Goal: Communication & Community: Answer question/provide support

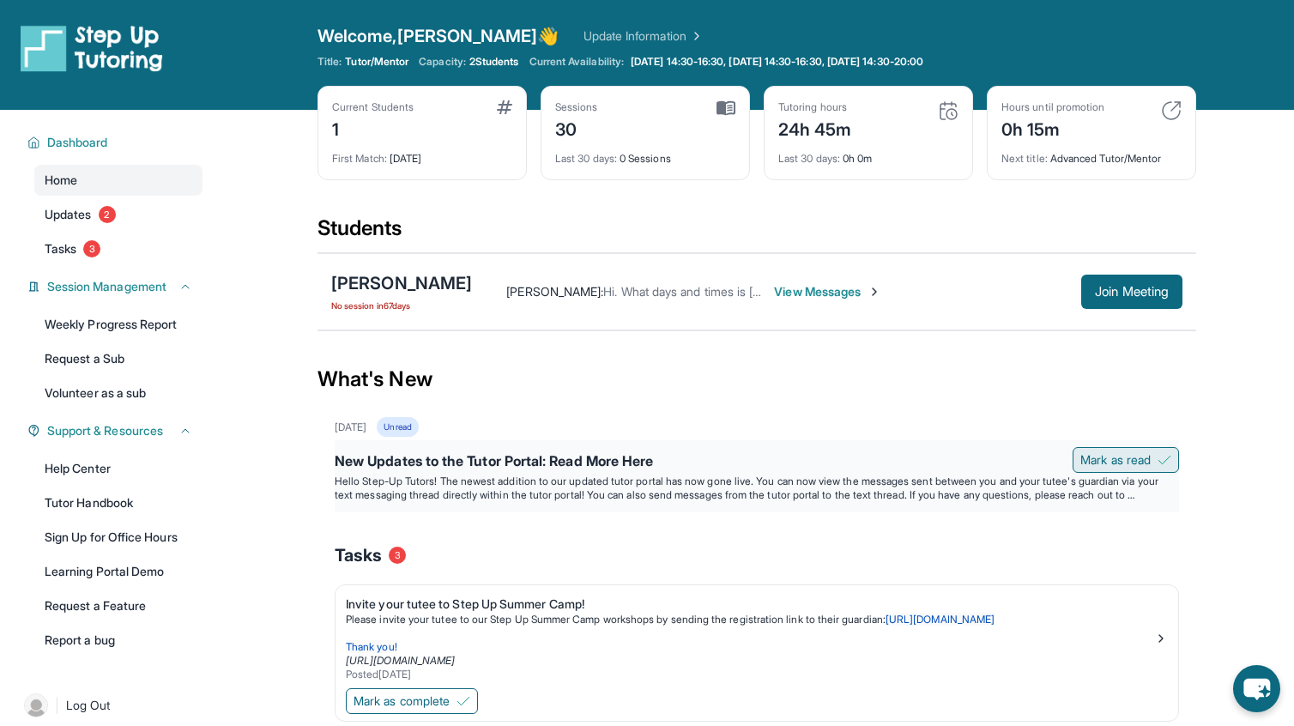
click at [1139, 455] on span "Mark as read" at bounding box center [1115, 459] width 70 height 17
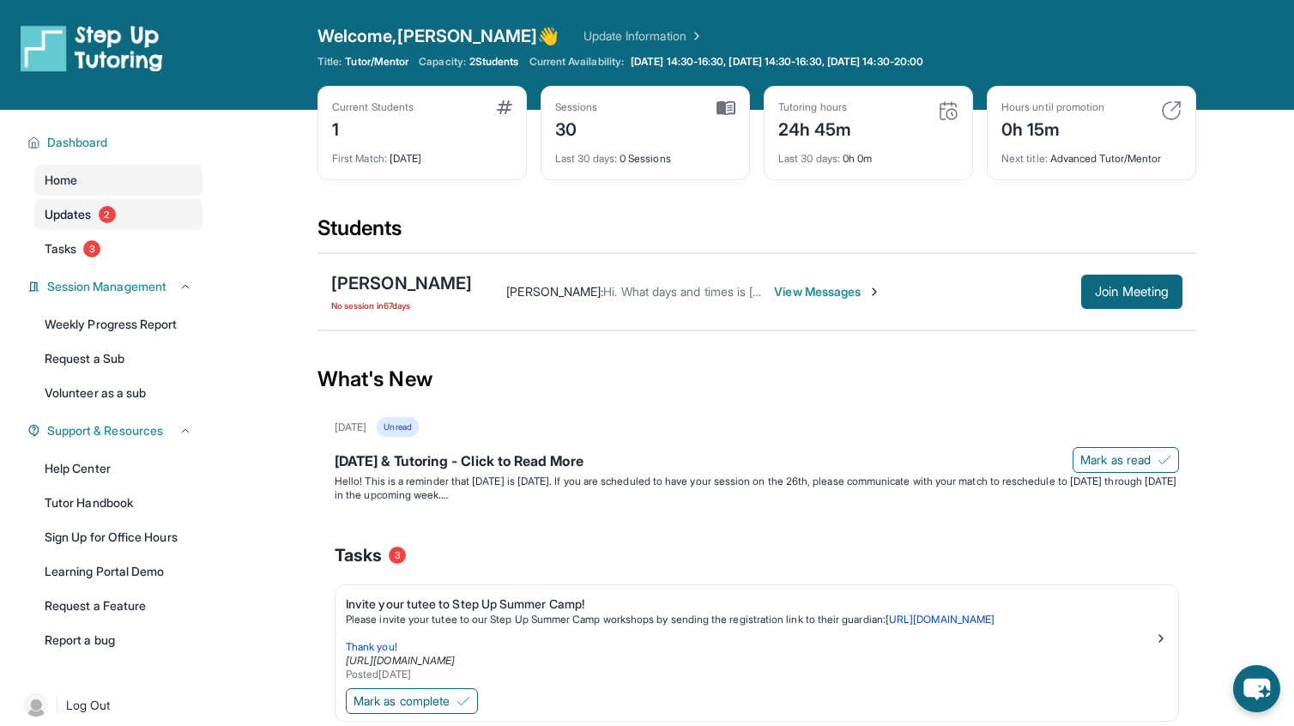
click at [87, 219] on span "Updates" at bounding box center [68, 214] width 47 height 17
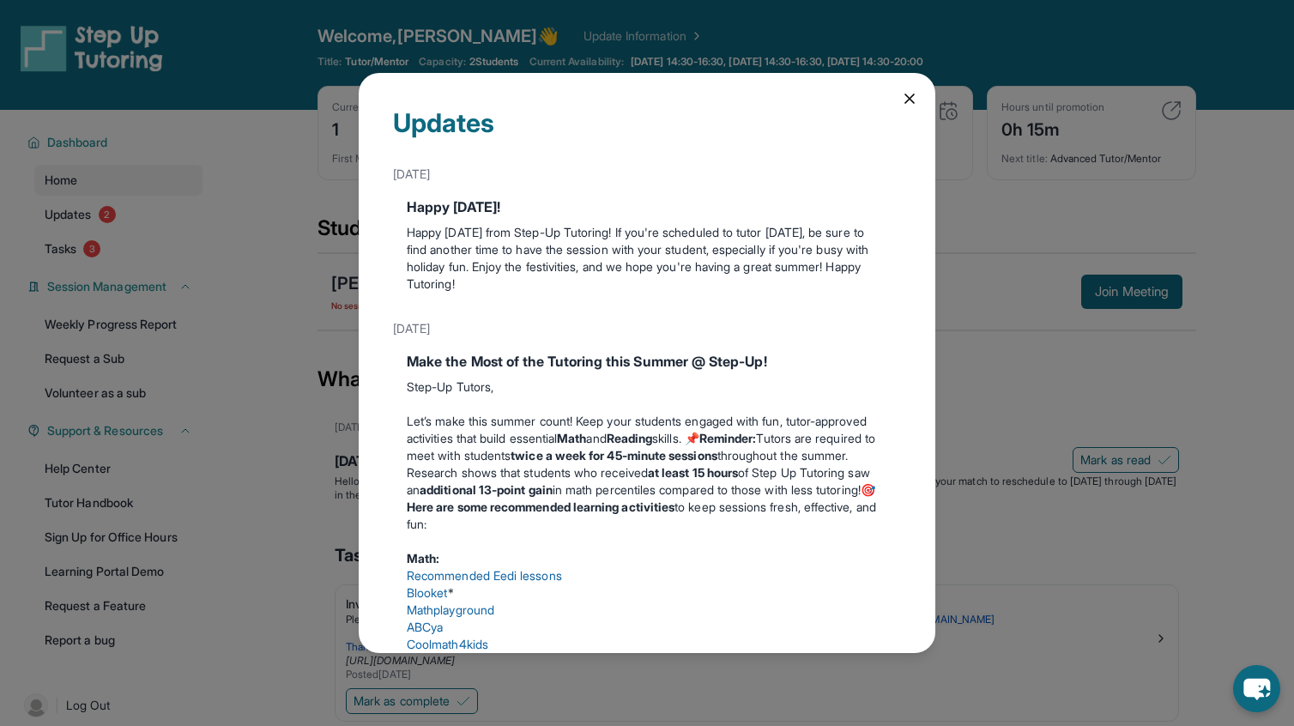
click at [905, 98] on icon at bounding box center [909, 98] width 17 height 17
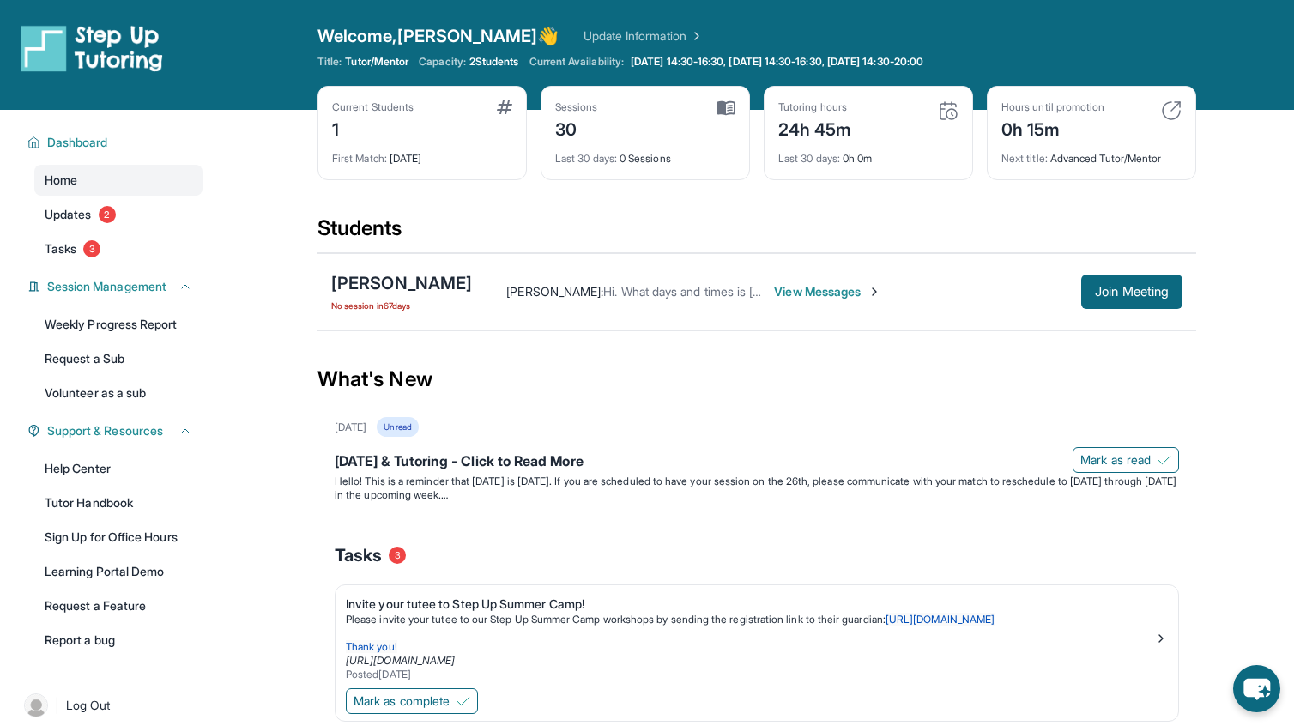
click at [1164, 112] on img at bounding box center [1171, 110] width 21 height 21
click at [1039, 121] on div "0h 15m" at bounding box center [1052, 127] width 103 height 27
click at [1171, 113] on img at bounding box center [1171, 110] width 21 height 21
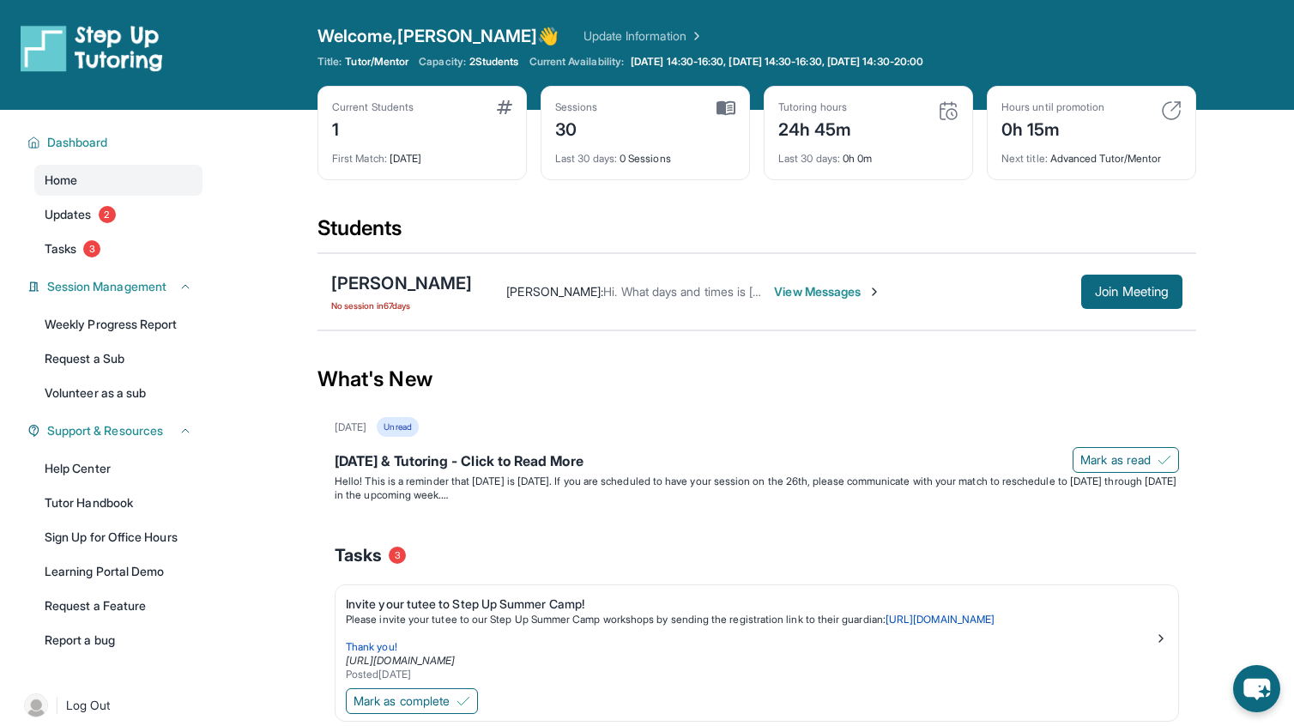
click at [1119, 160] on div "Next title : Advanced Tutor/Mentor" at bounding box center [1091, 154] width 180 height 24
click at [1083, 158] on div "Next title : Advanced Tutor/Mentor" at bounding box center [1091, 154] width 180 height 24
click at [862, 161] on div "Last 30 days : 0h 0m" at bounding box center [868, 154] width 180 height 24
click at [907, 148] on div "Last 30 days : 0h 0m" at bounding box center [868, 154] width 180 height 24
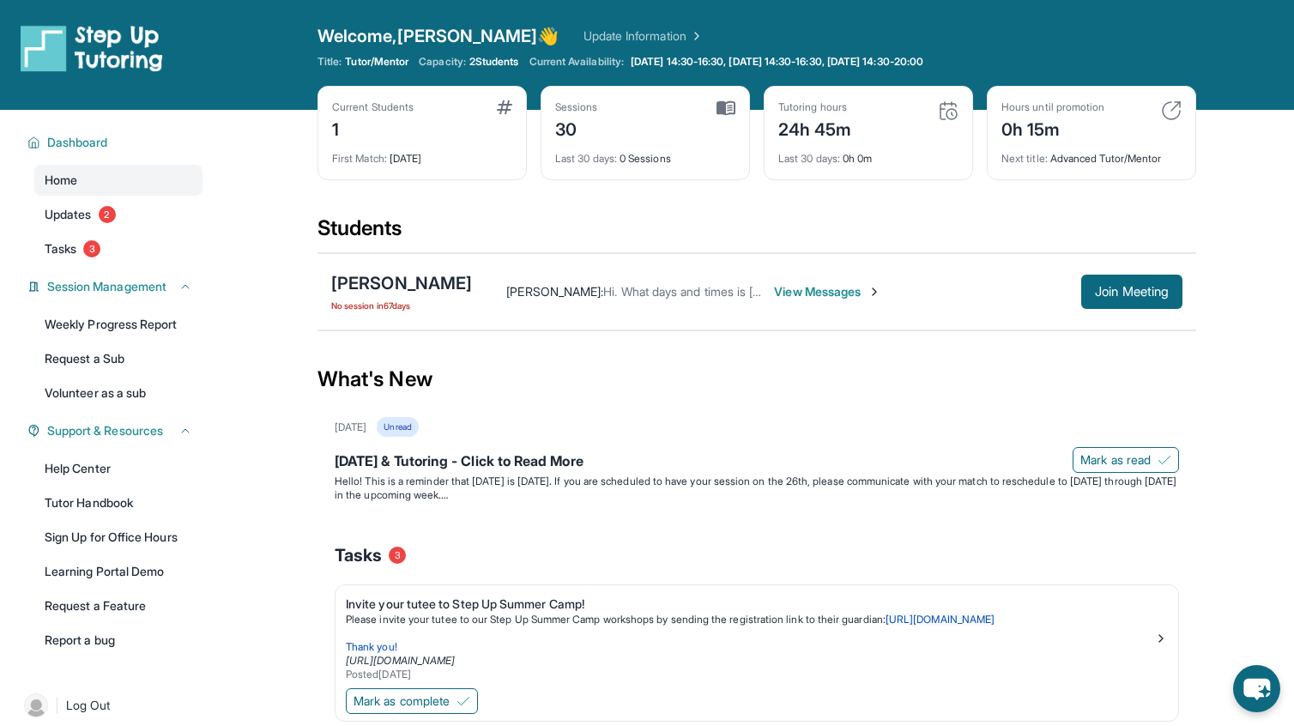
click at [506, 111] on img at bounding box center [504, 107] width 15 height 14
click at [586, 34] on link "Update Information" at bounding box center [644, 35] width 120 height 17
click at [852, 287] on span "View Messages" at bounding box center [827, 291] width 107 height 17
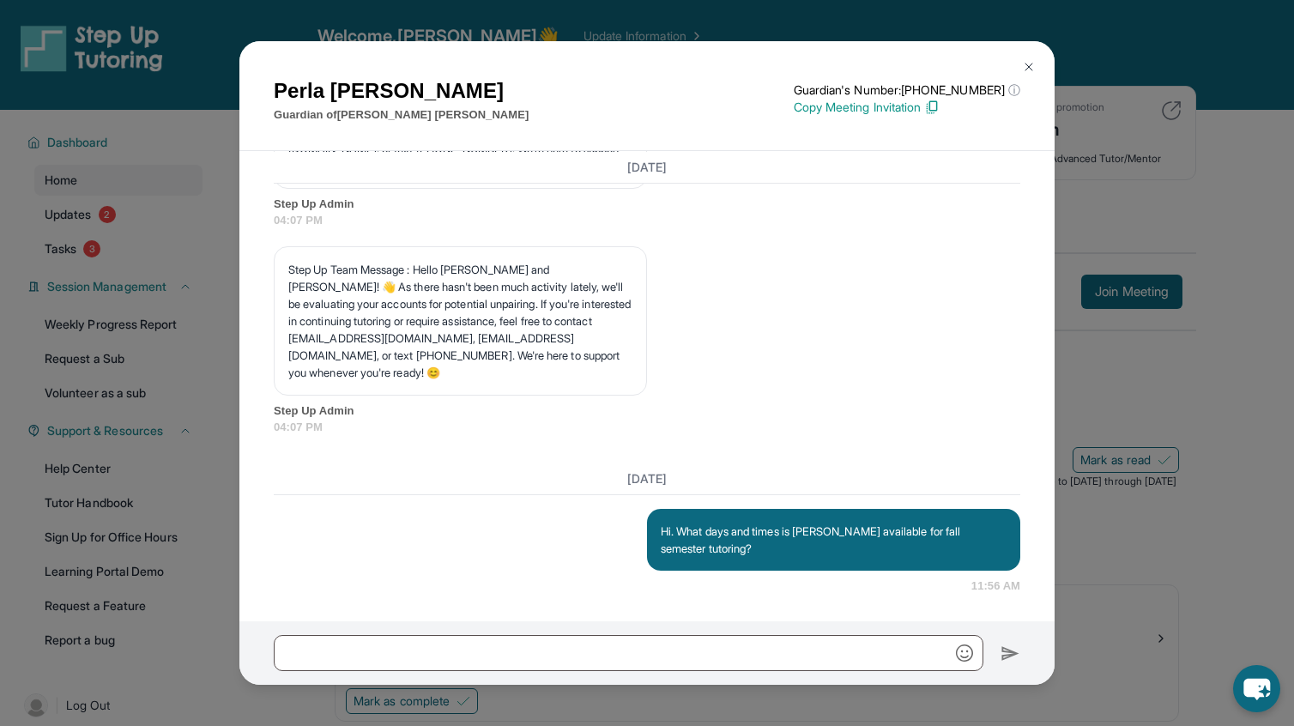
scroll to position [36229, 0]
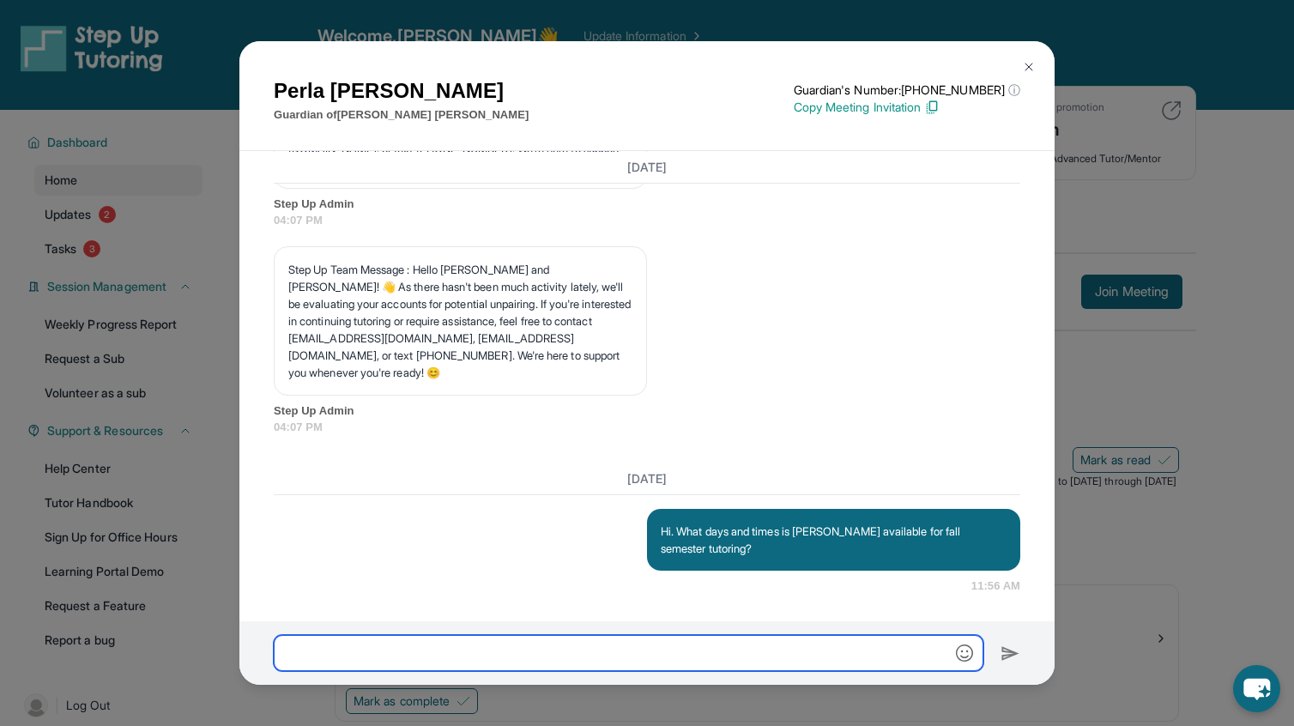
click at [548, 645] on input "text" at bounding box center [629, 653] width 710 height 36
click at [471, 649] on input "**********" at bounding box center [629, 653] width 710 height 36
click at [602, 653] on input "**********" at bounding box center [629, 653] width 710 height 36
click at [662, 660] on input "**********" at bounding box center [629, 653] width 710 height 36
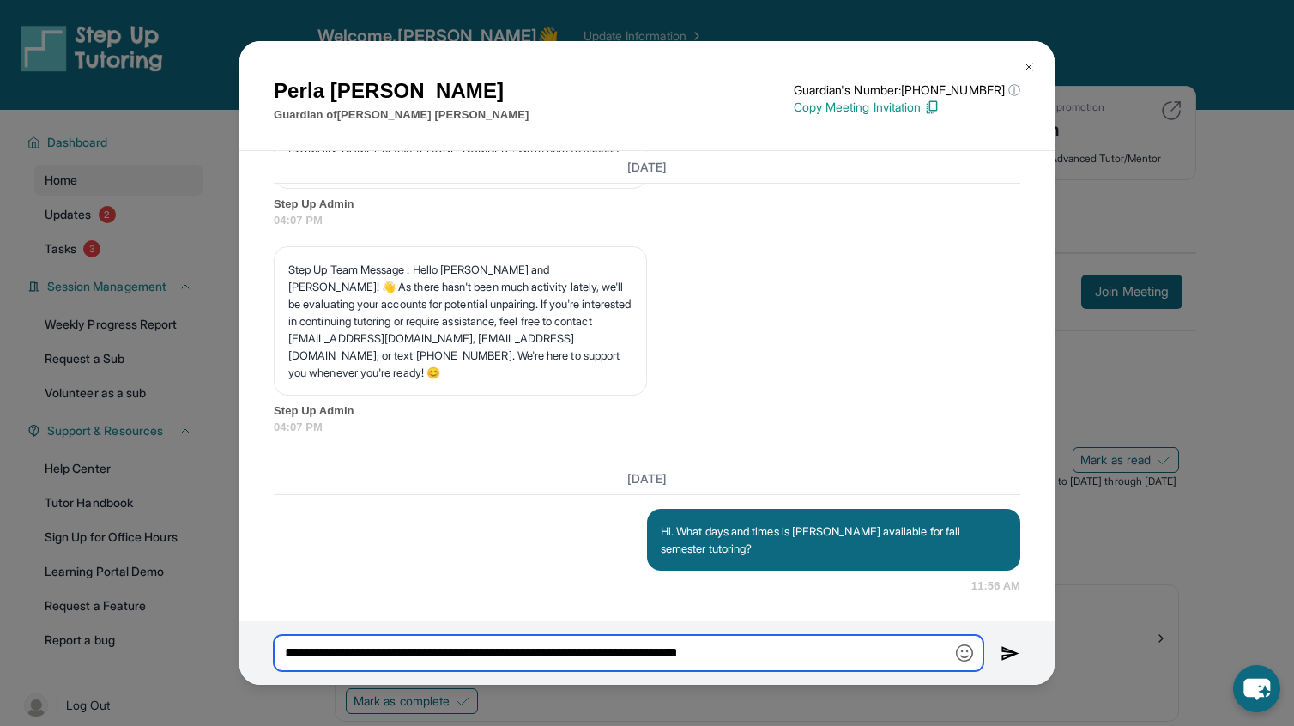
type input "**********"
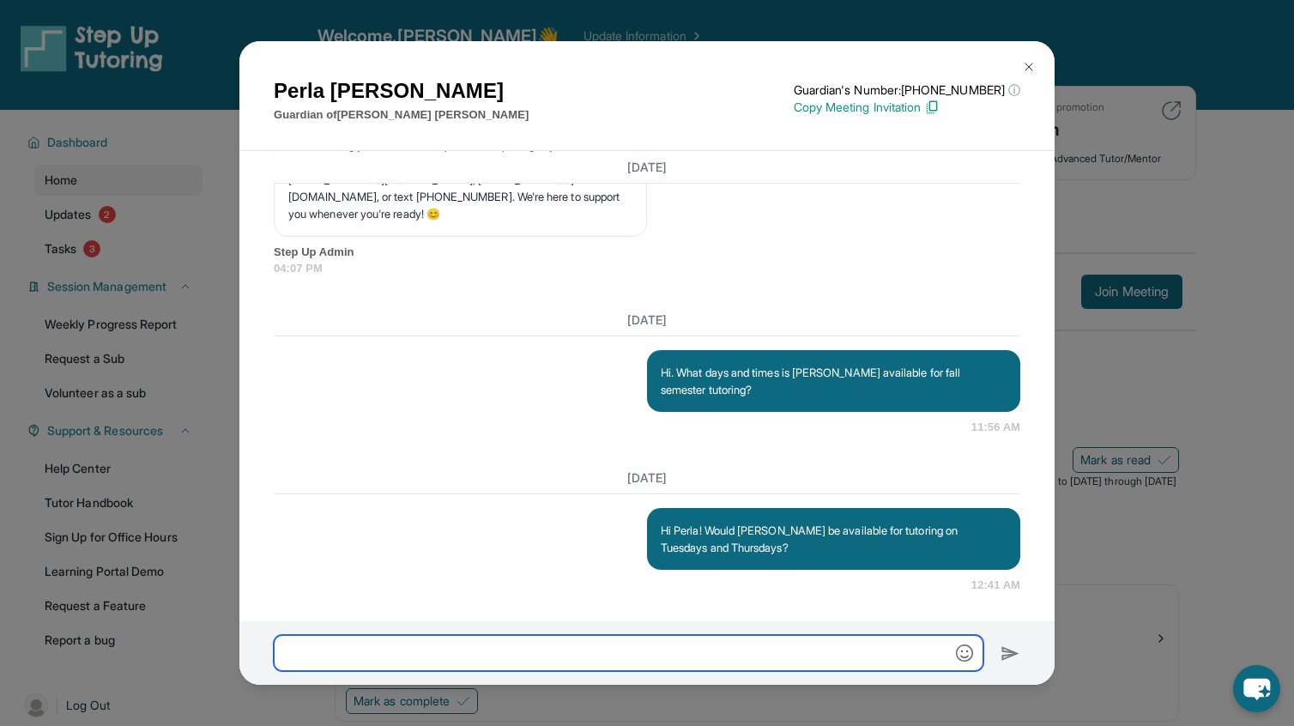
scroll to position [36388, 0]
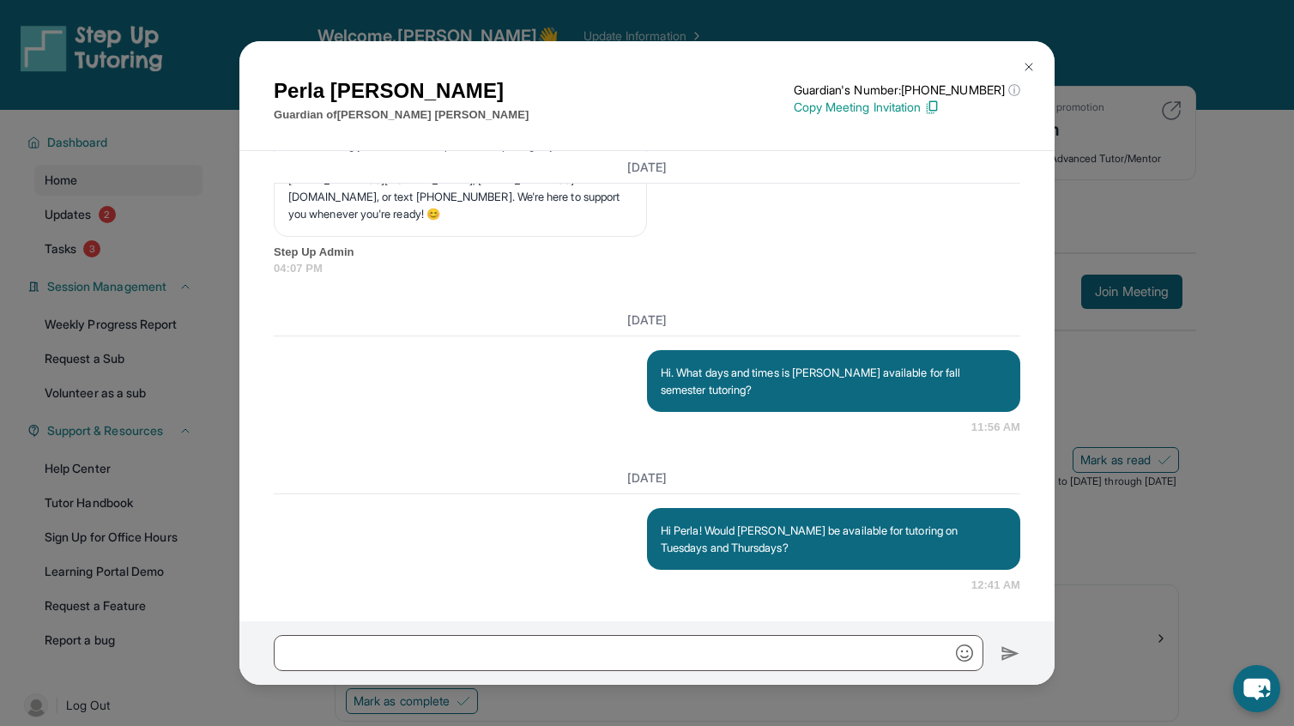
click at [554, 497] on div "[DATE] Hi Perla! Would [PERSON_NAME] be available for tutoring on Tuesdays and …" at bounding box center [647, 528] width 747 height 131
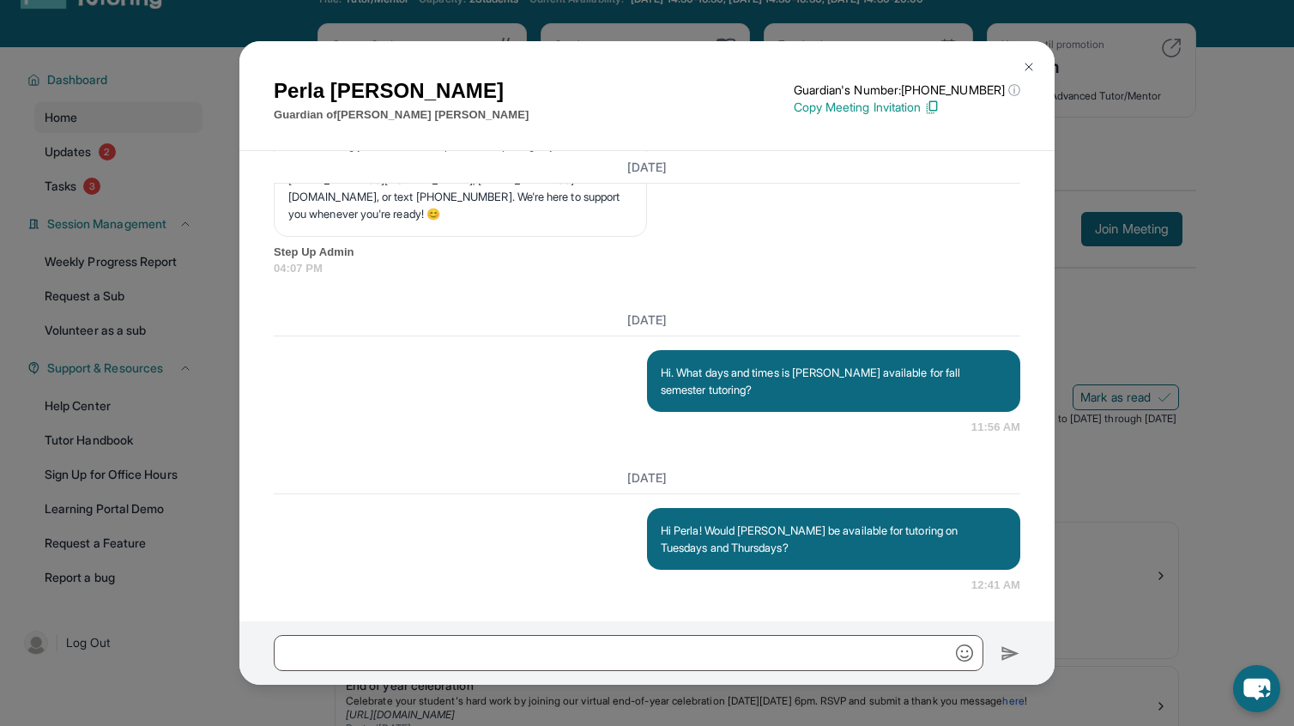
click at [1031, 72] on img at bounding box center [1029, 67] width 14 height 14
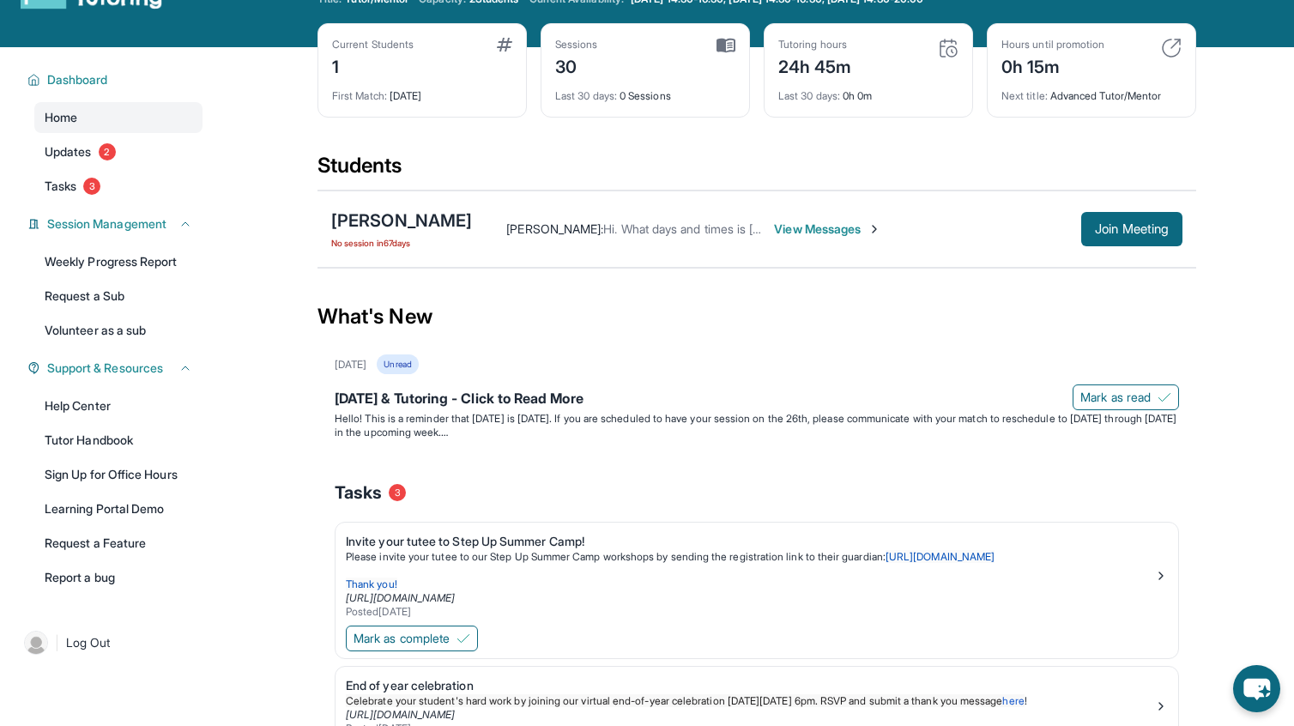
scroll to position [0, 0]
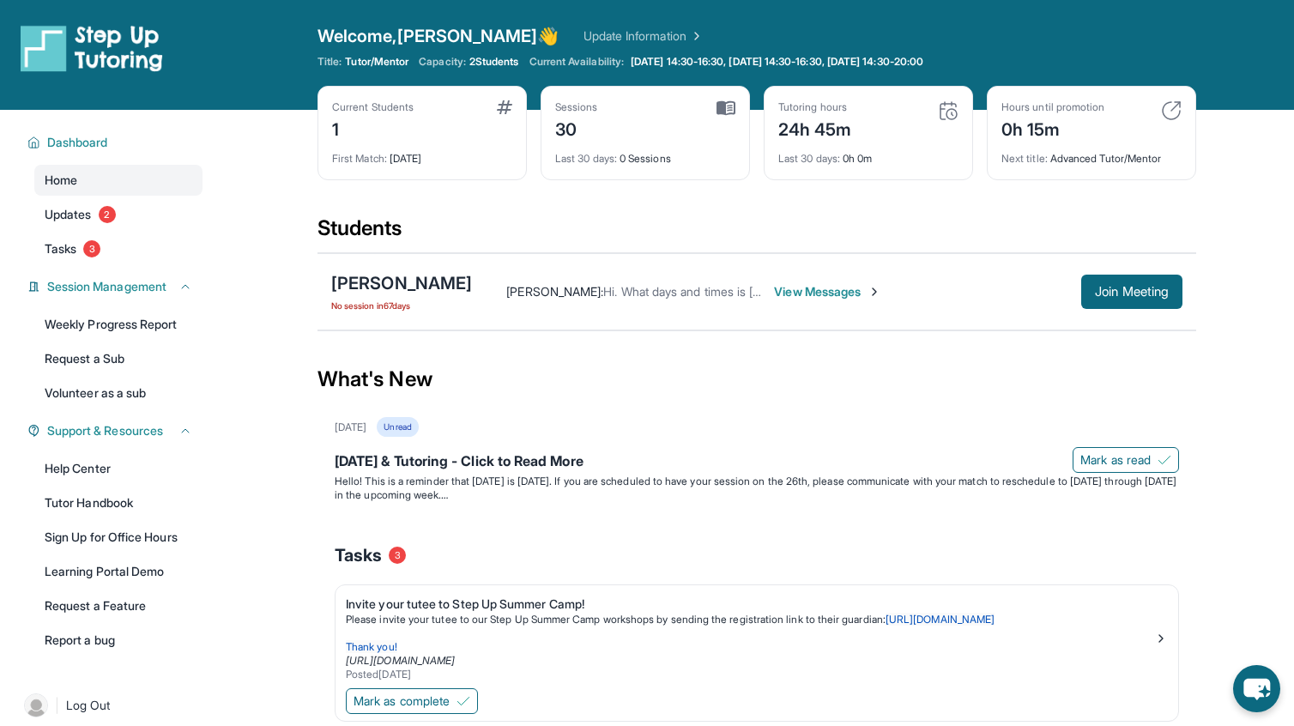
click at [812, 294] on span "View Messages" at bounding box center [827, 291] width 107 height 17
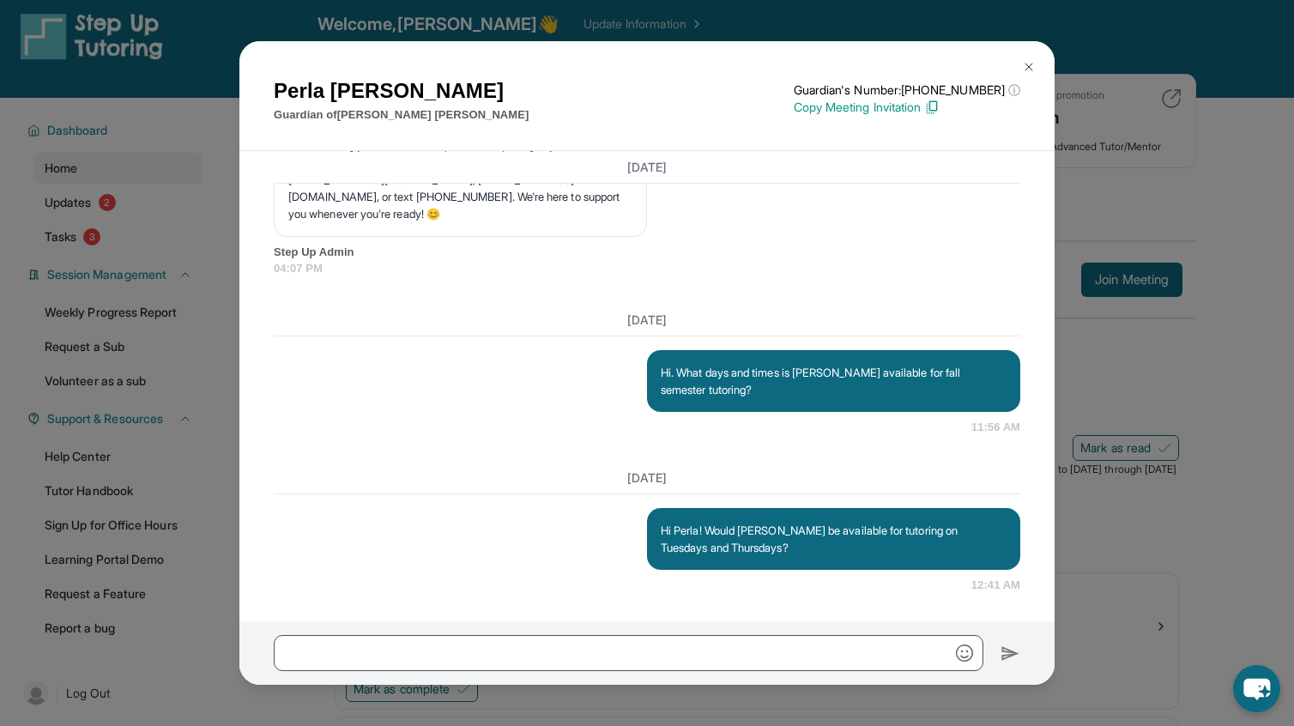
scroll to position [18, 0]
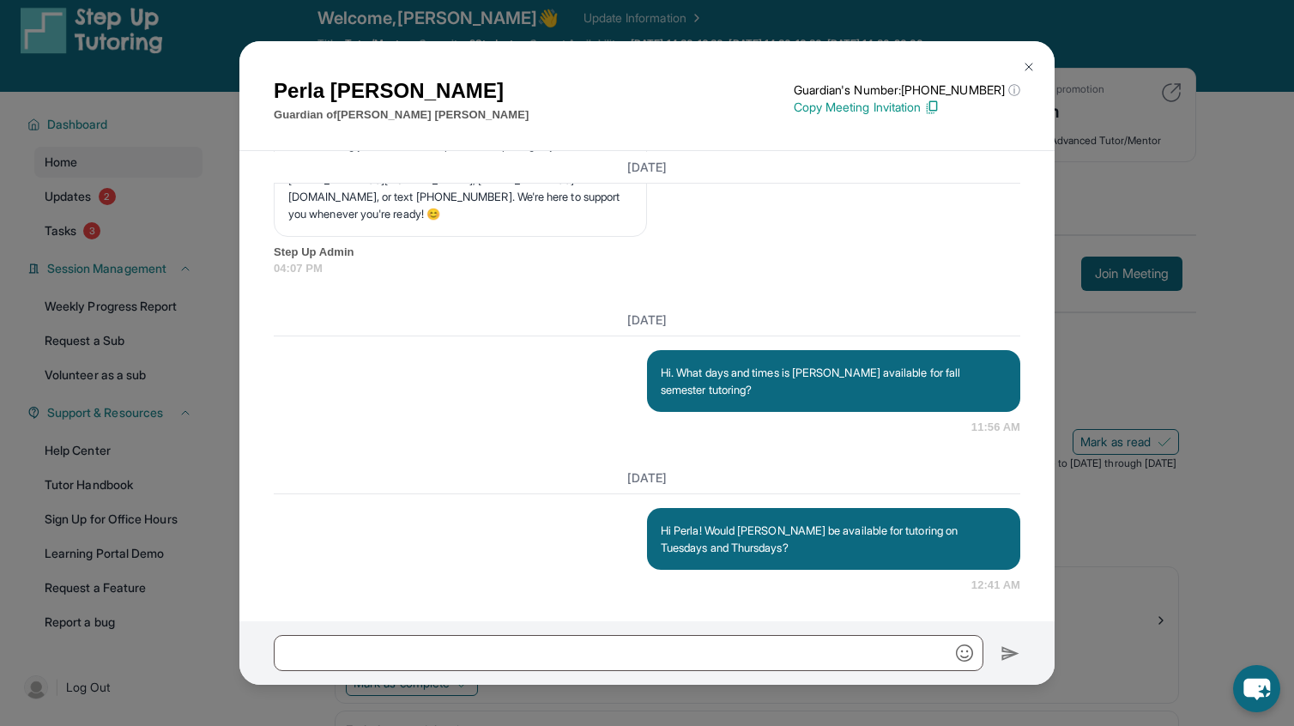
click at [1036, 59] on button at bounding box center [1029, 67] width 34 height 34
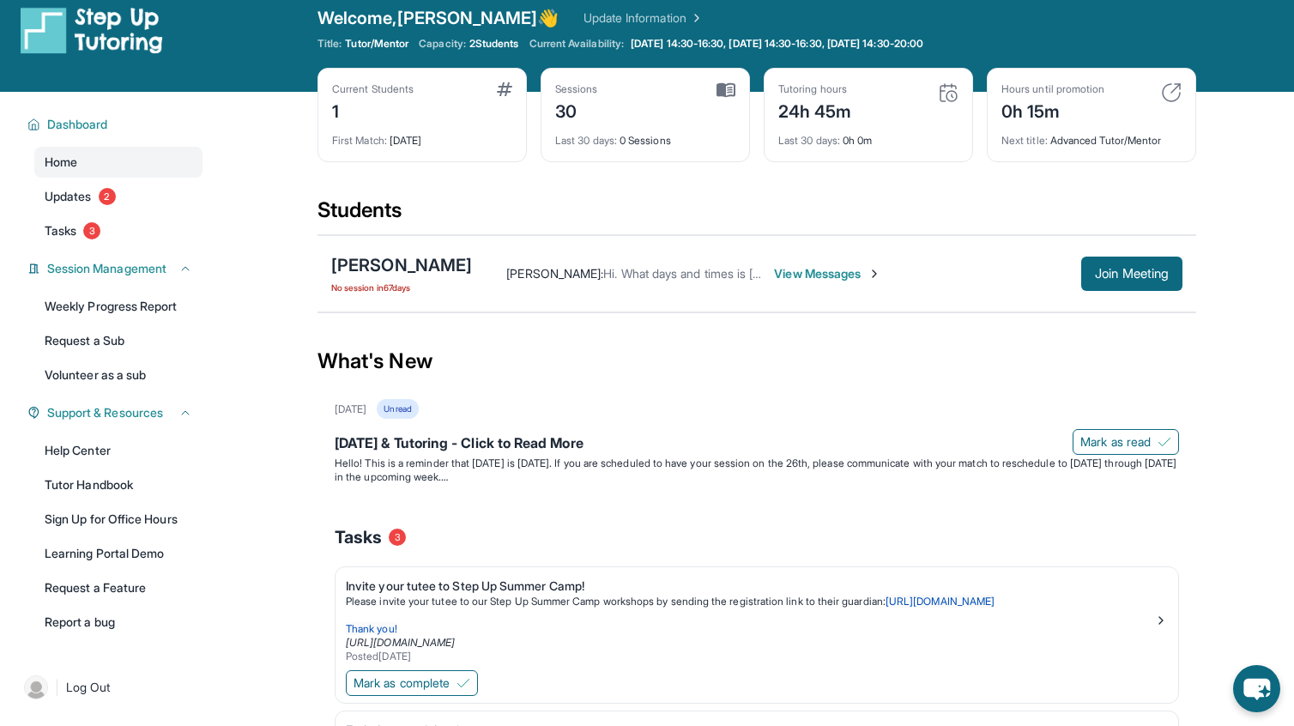
scroll to position [0, 0]
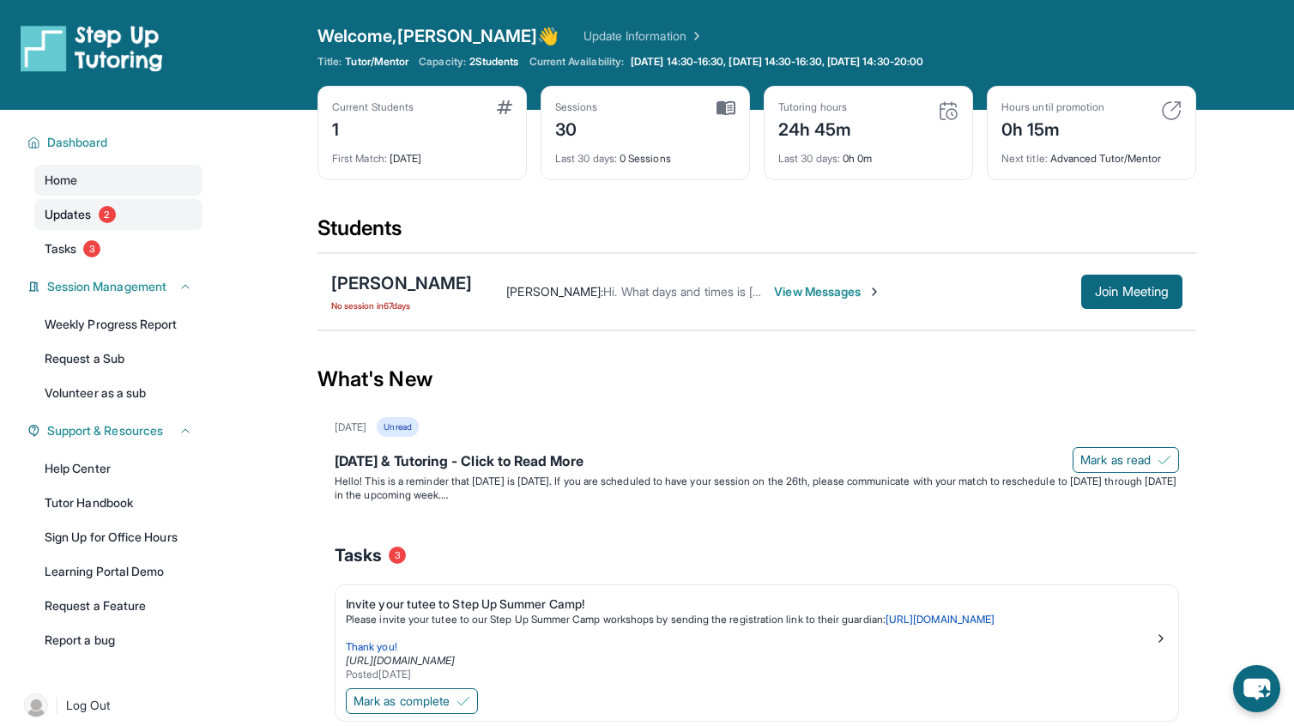
click at [71, 220] on span "Updates" at bounding box center [68, 214] width 47 height 17
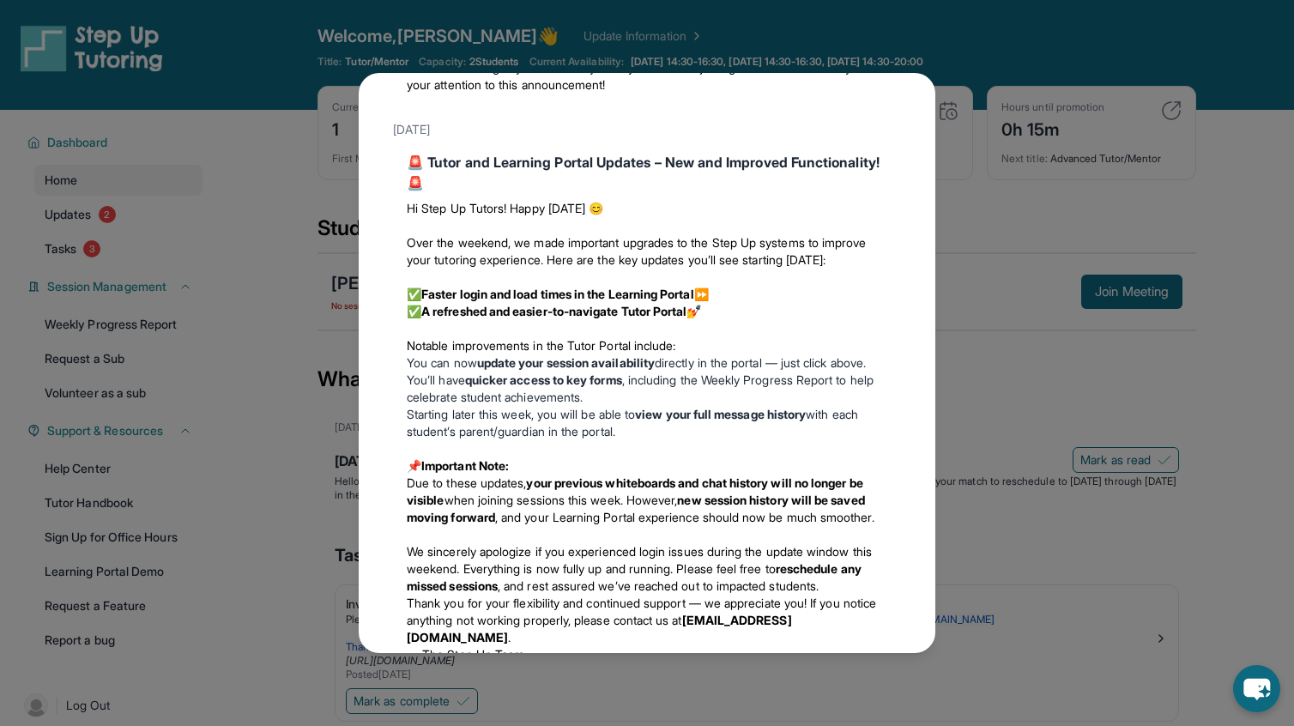
scroll to position [1774, 0]
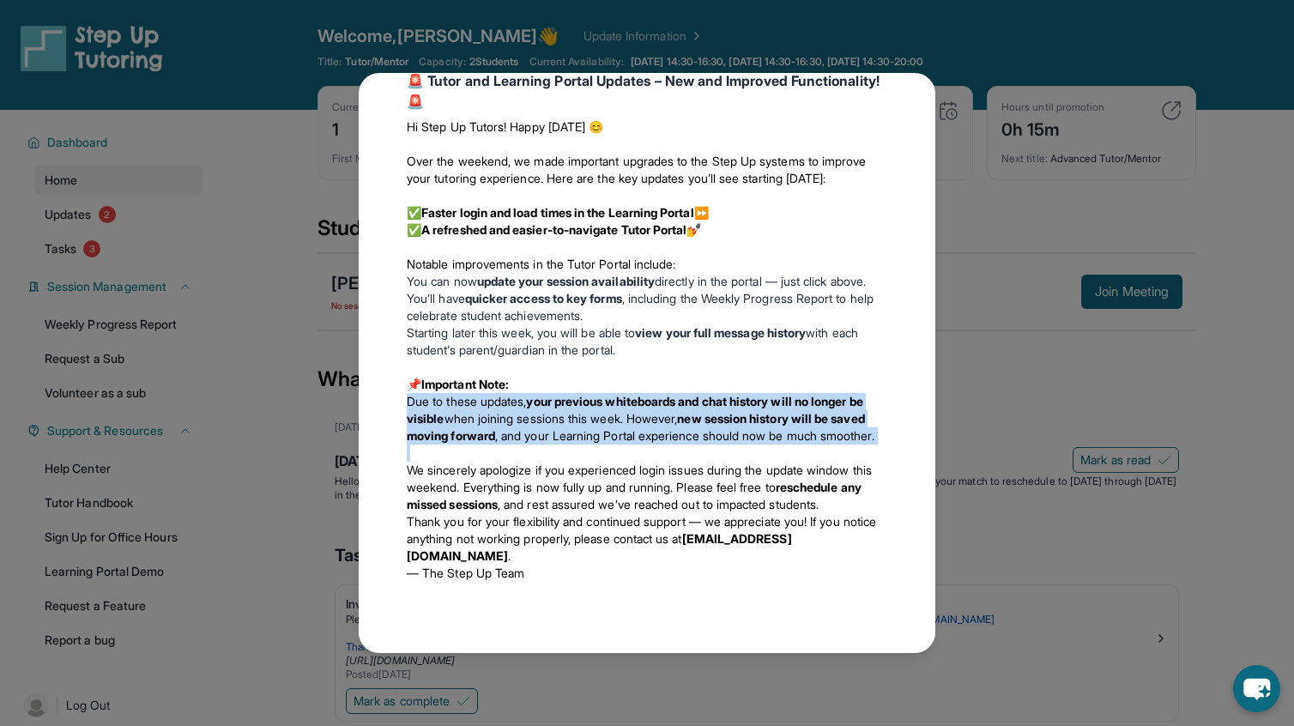
drag, startPoint x: 408, startPoint y: 366, endPoint x: 408, endPoint y: 436, distance: 69.5
click at [408, 436] on div "Hi Step Up Tutors! Happy [DATE] 😊 Over the weekend, we made important upgrades …" at bounding box center [647, 350] width 481 height 477
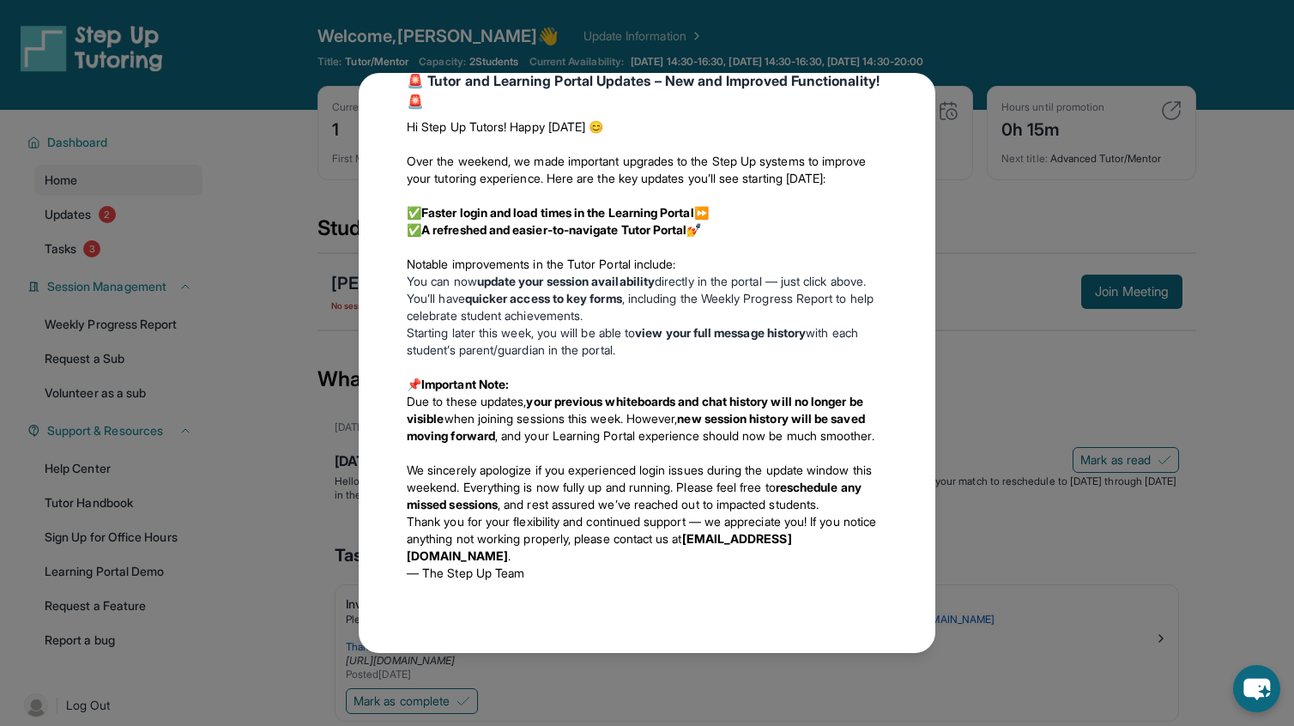
click at [424, 445] on p at bounding box center [647, 453] width 481 height 17
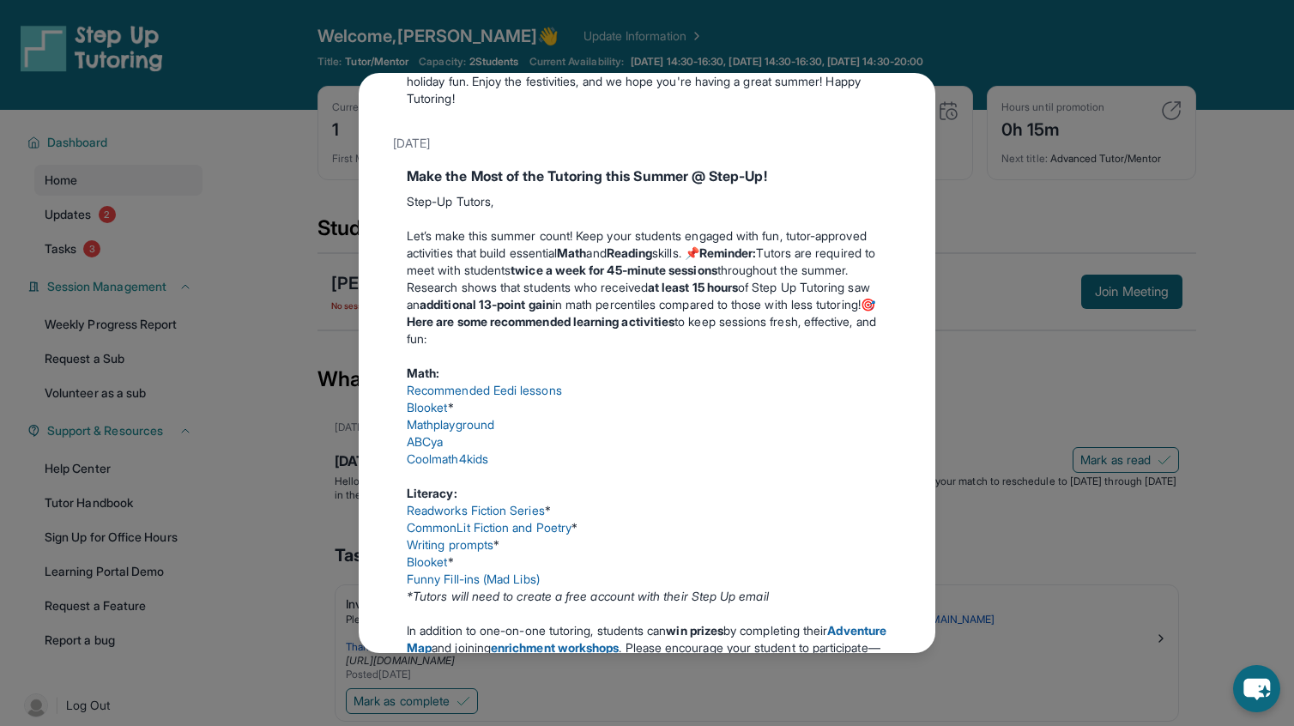
scroll to position [0, 0]
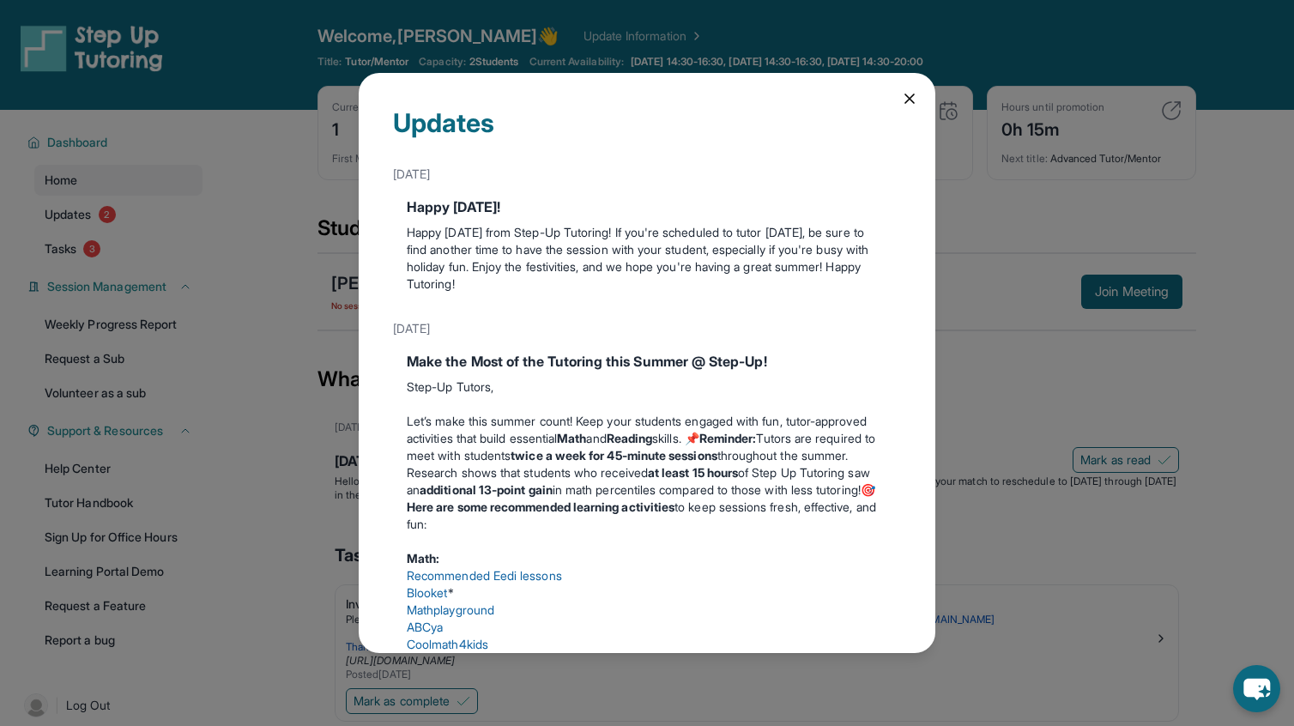
click at [906, 106] on icon at bounding box center [909, 98] width 17 height 17
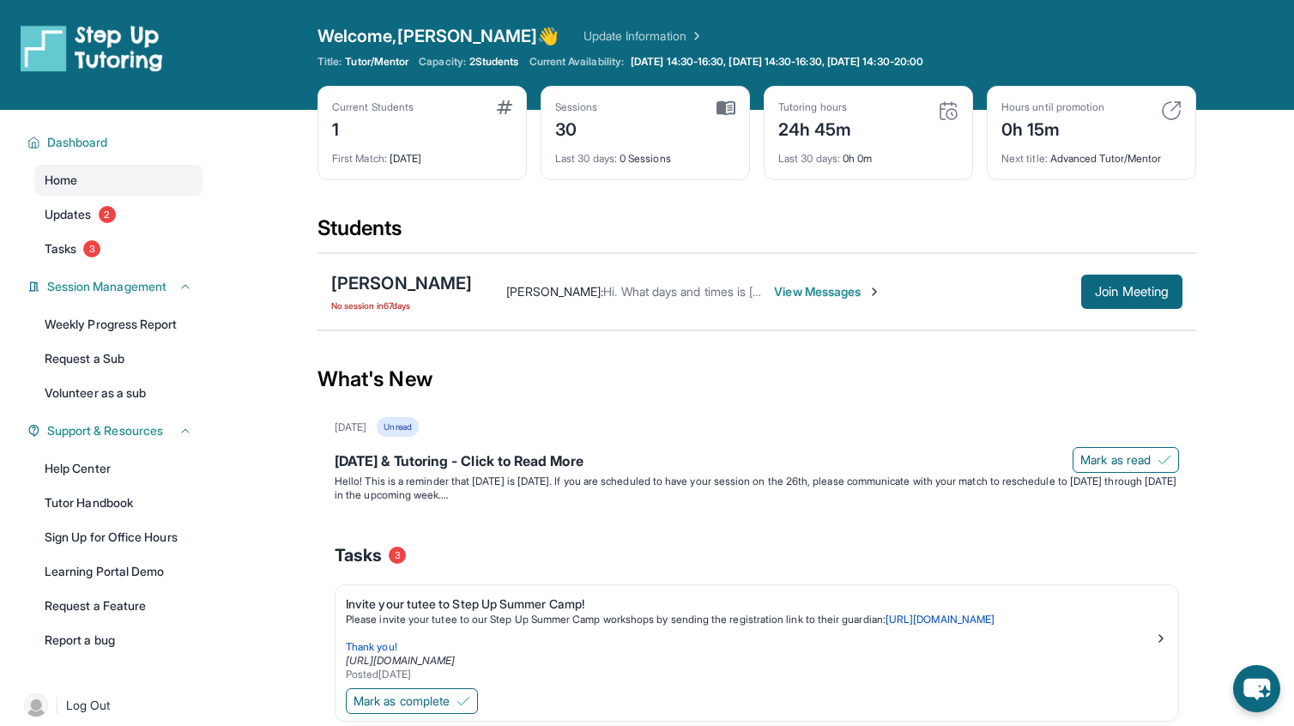
click at [1052, 132] on div "0h 15m" at bounding box center [1052, 127] width 103 height 27
click at [1062, 147] on div "Next title : Advanced Tutor/Mentor" at bounding box center [1091, 154] width 180 height 24
click at [1062, 161] on div "Next title : Advanced Tutor/Mentor" at bounding box center [1091, 154] width 180 height 24
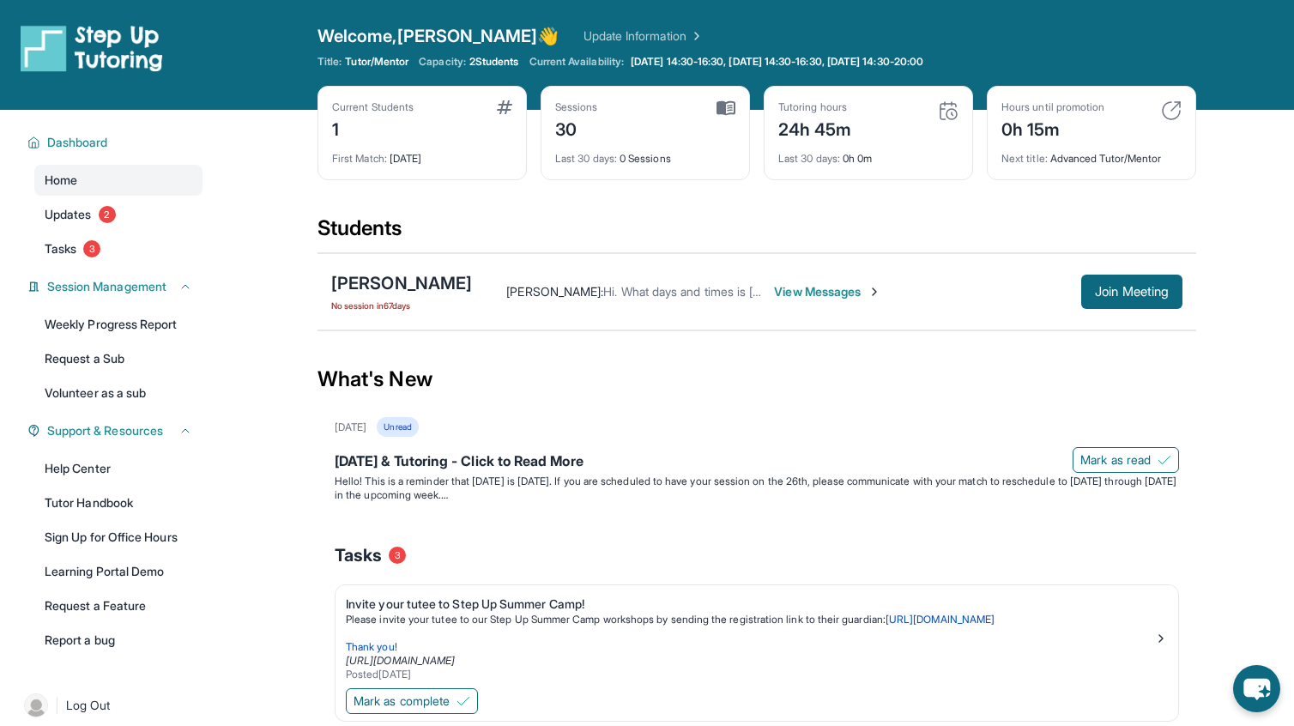
click at [1068, 179] on div "Hours until promotion 0h 15m Next title : Advanced Tutor/Mentor" at bounding box center [1091, 133] width 209 height 94
click at [112, 228] on link "Updates 2" at bounding box center [118, 214] width 168 height 31
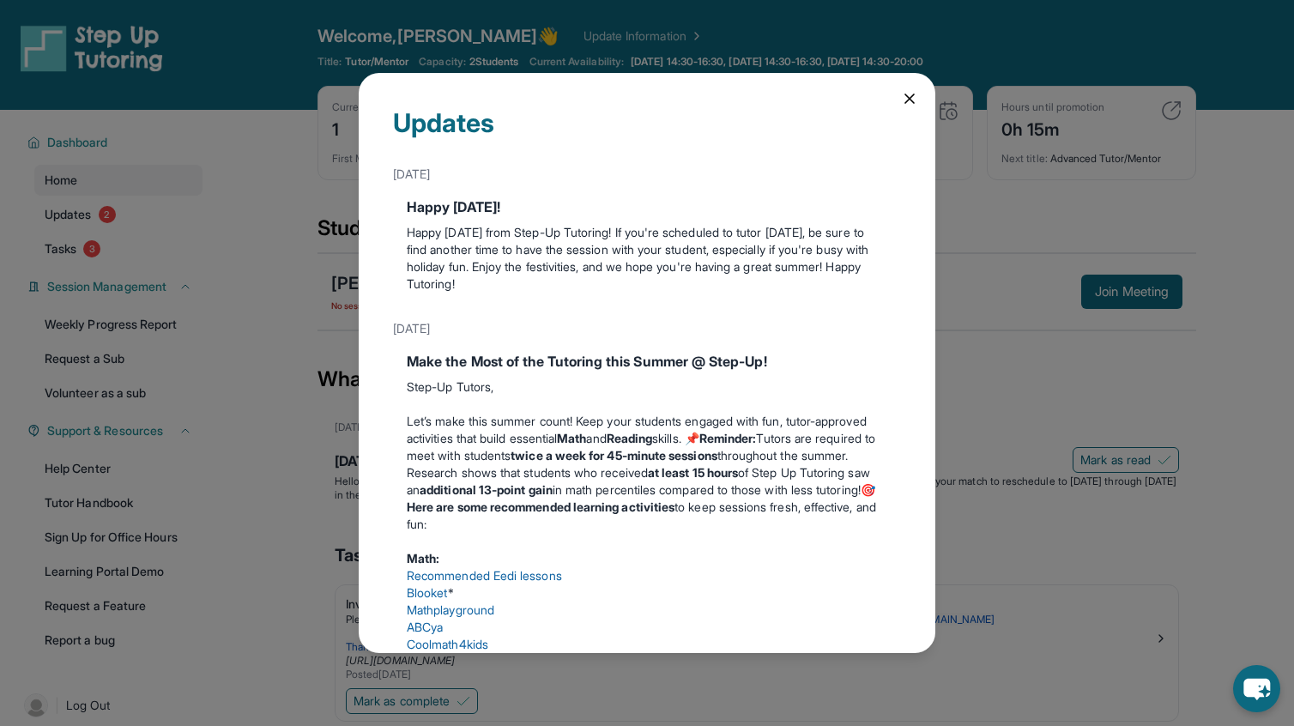
click at [912, 92] on icon at bounding box center [909, 98] width 17 height 17
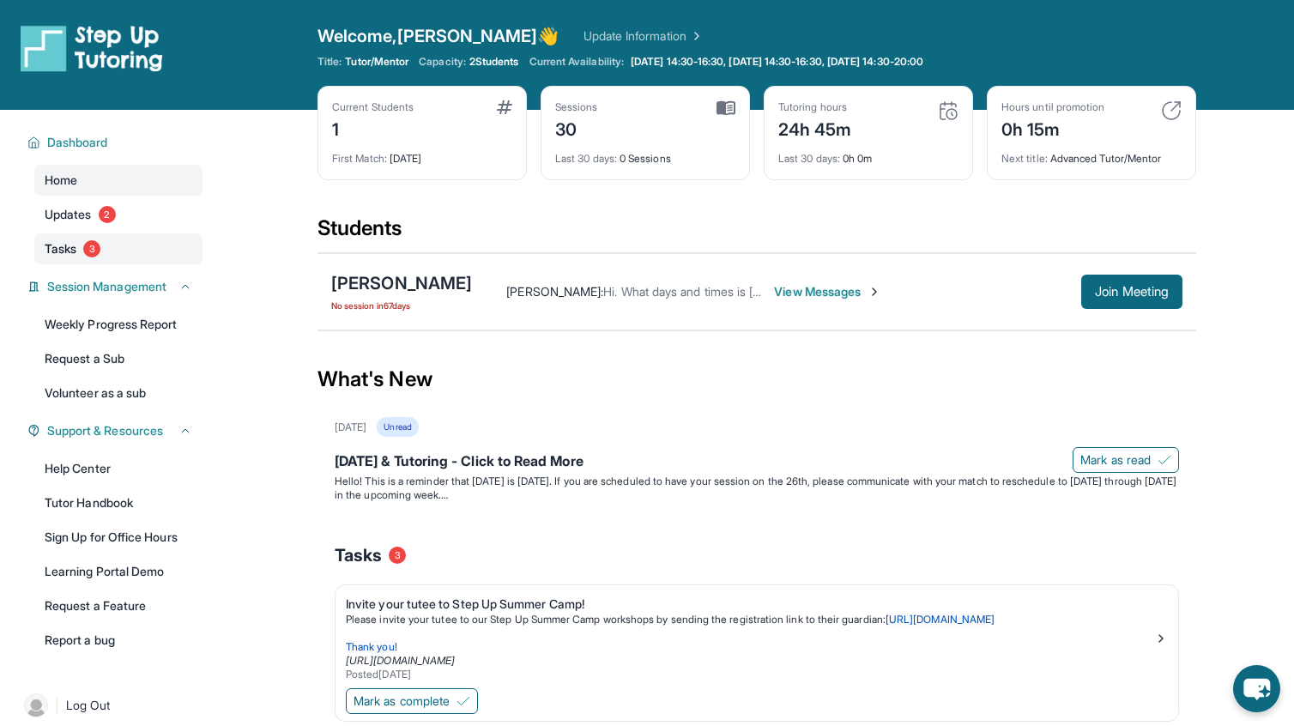
click at [134, 245] on link "Tasks 3" at bounding box center [118, 248] width 168 height 31
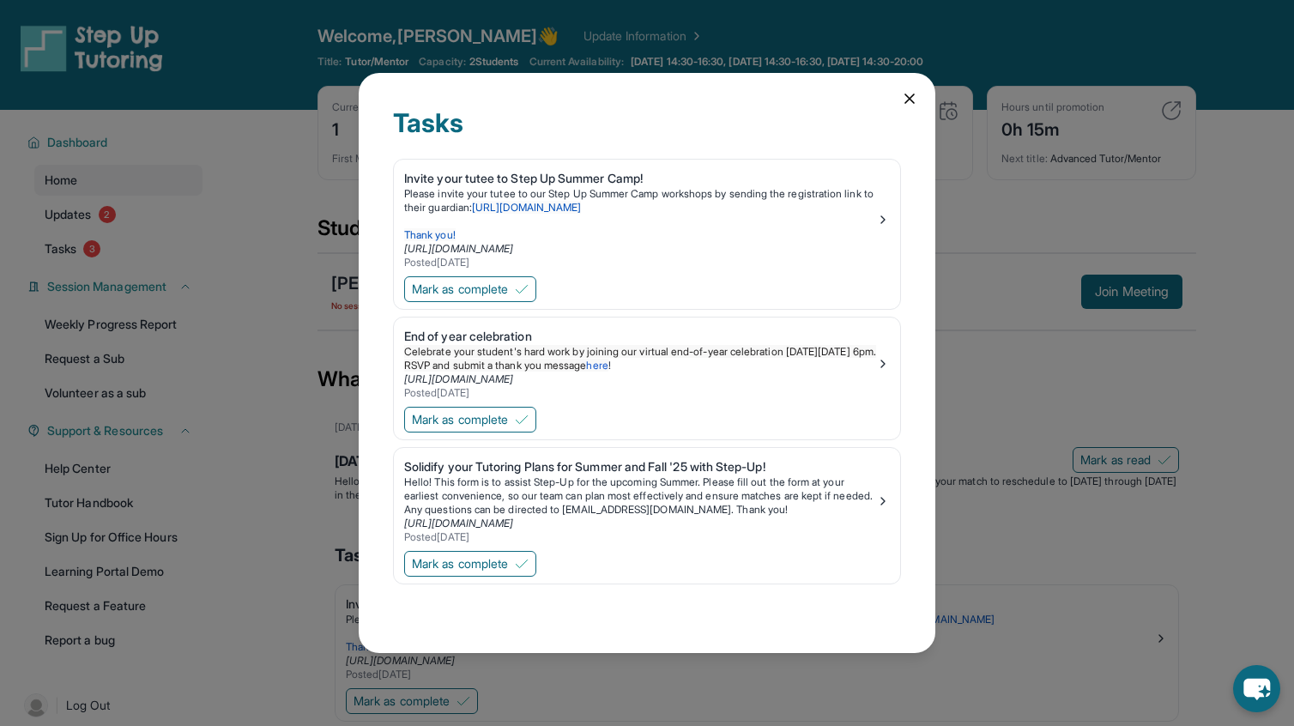
click at [906, 105] on icon at bounding box center [909, 98] width 17 height 17
